Goal: Navigation & Orientation: Find specific page/section

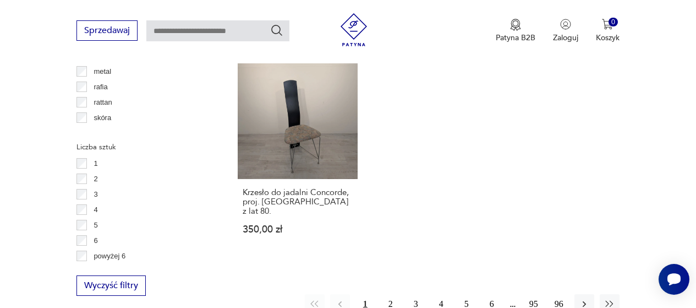
scroll to position [1555, 0]
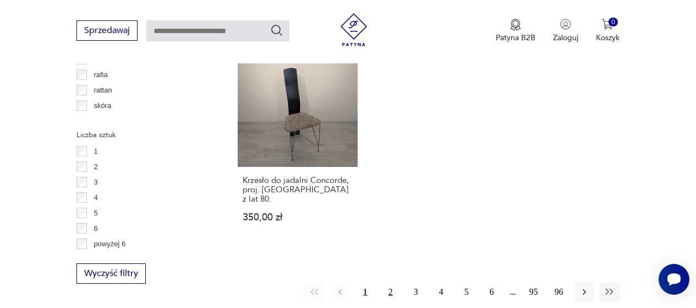
click at [393, 282] on button "2" at bounding box center [391, 292] width 20 height 20
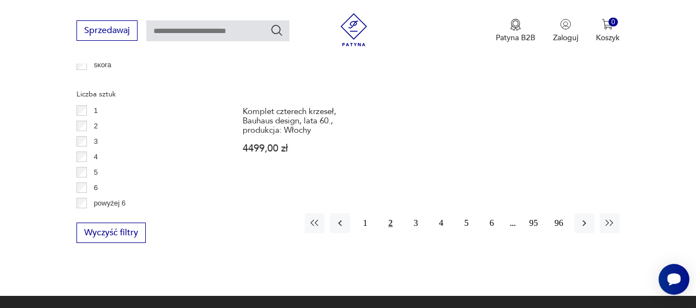
scroll to position [1597, 0]
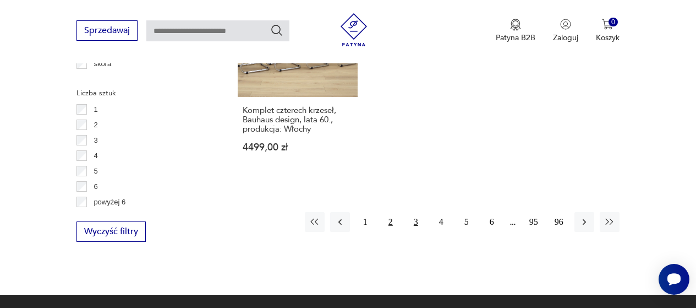
click at [420, 212] on button "3" at bounding box center [416, 222] width 20 height 20
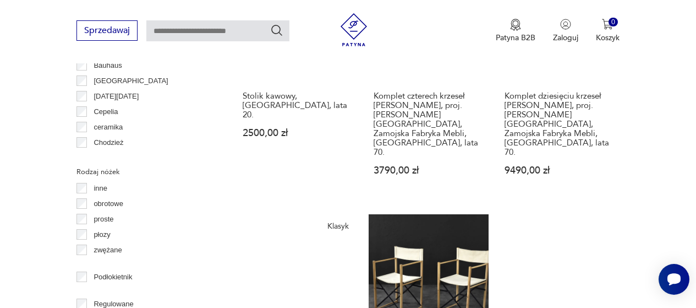
scroll to position [1223, 0]
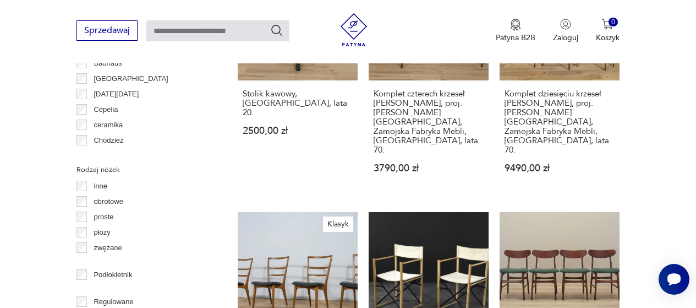
scroll to position [1597, 0]
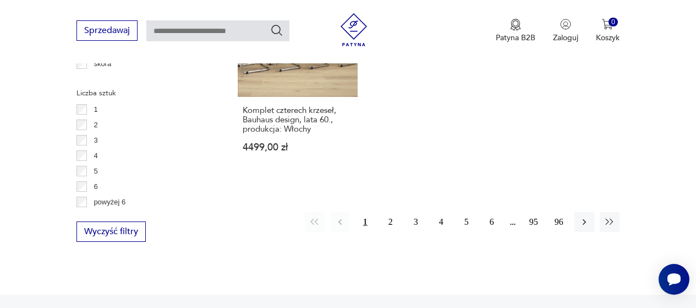
scroll to position [1555, 0]
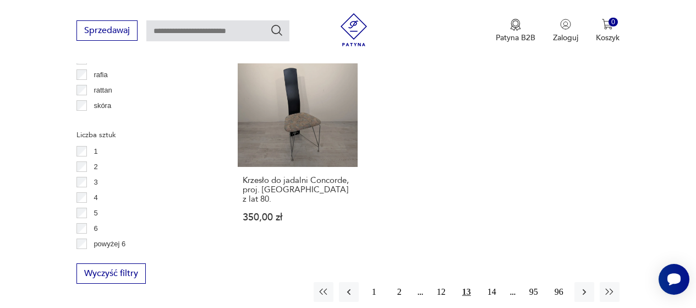
scroll to position [1615, 0]
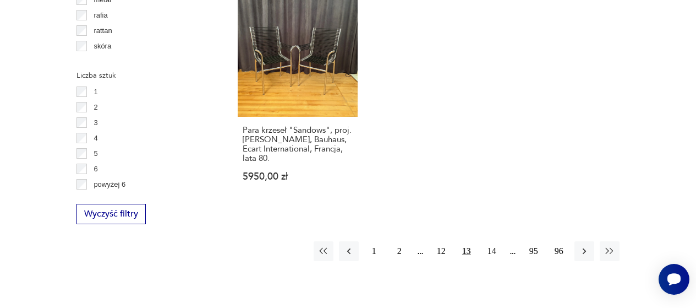
scroll to position [17, 0]
